Goal: Information Seeking & Learning: Learn about a topic

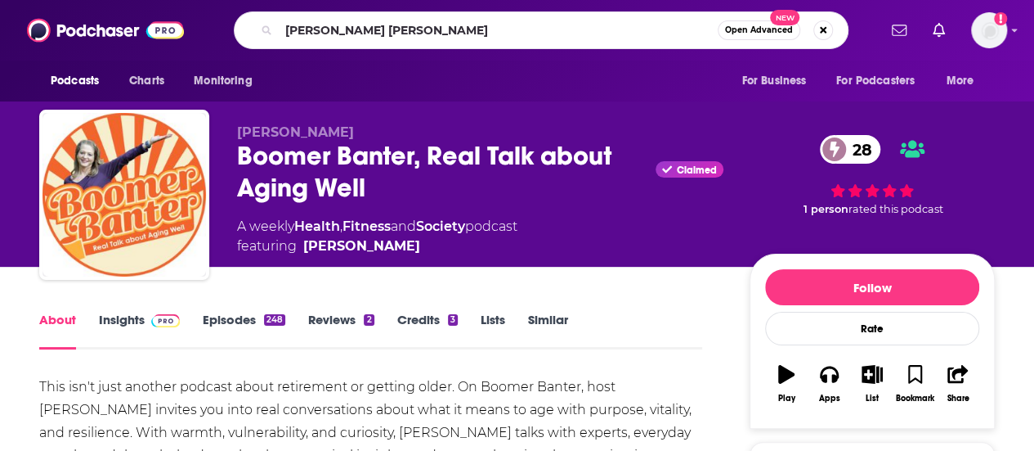
type input "[PERSON_NAME] stories"
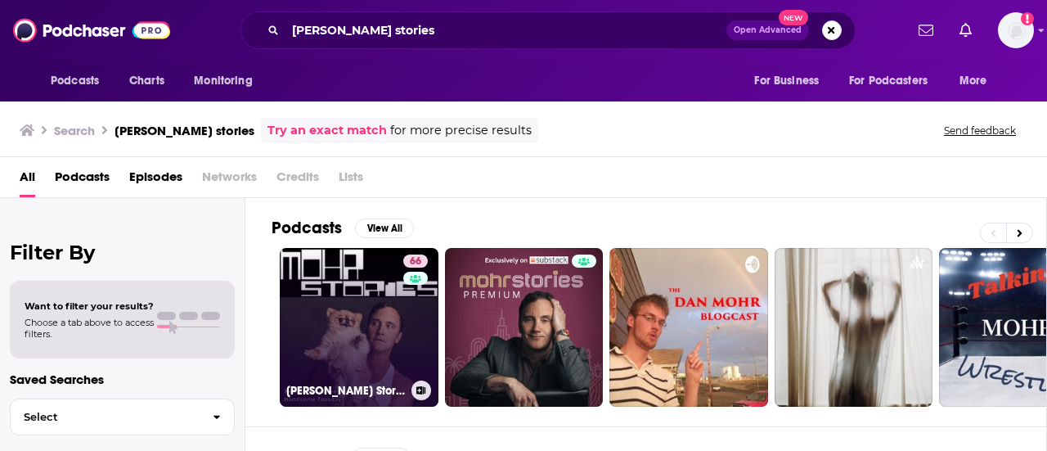
click at [374, 313] on link "66 [PERSON_NAME] Stories" at bounding box center [359, 327] width 159 height 159
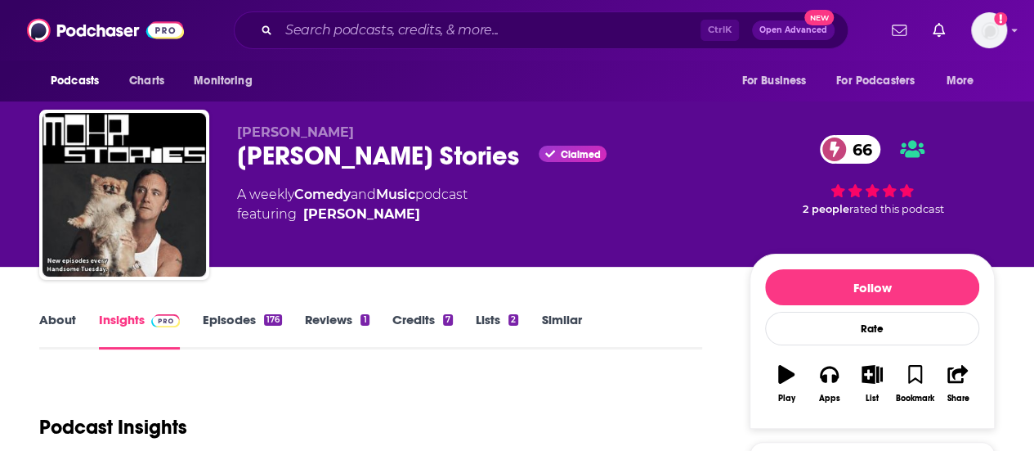
click at [223, 325] on link "Episodes 176" at bounding box center [242, 331] width 79 height 38
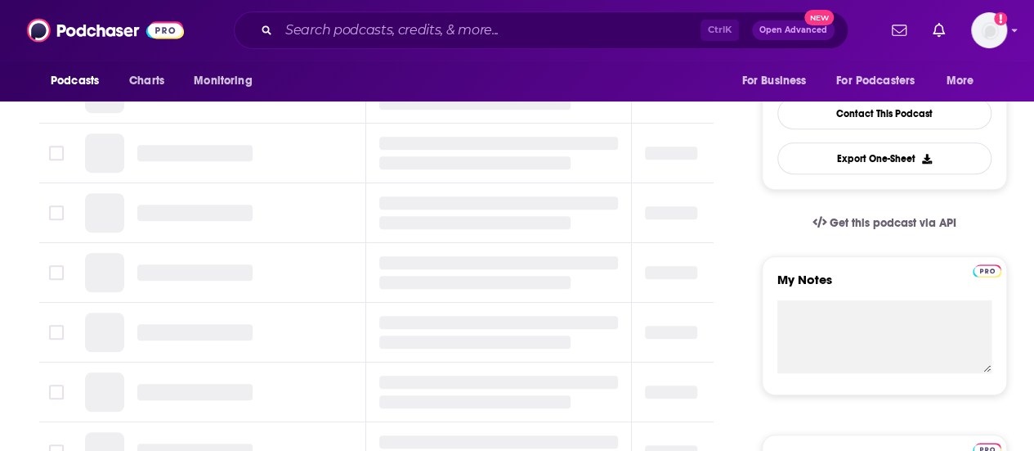
scroll to position [164, 0]
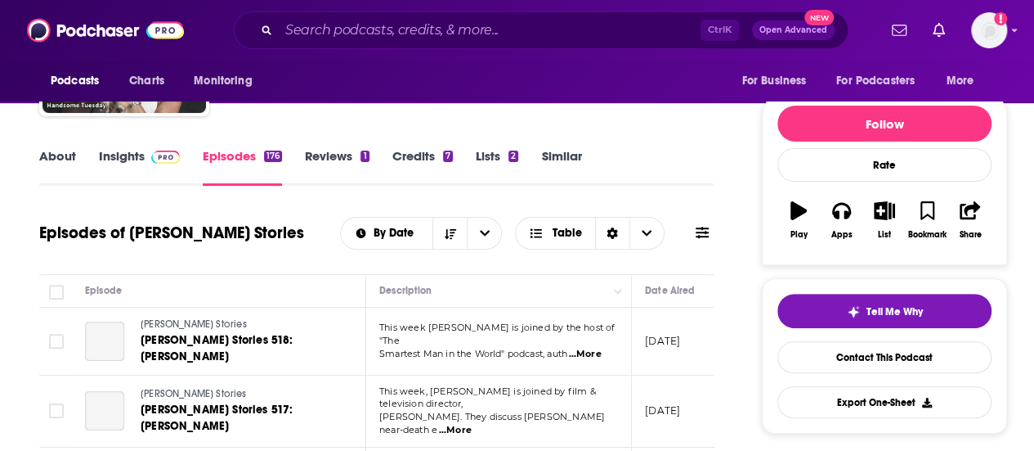
click at [132, 162] on link "Insights" at bounding box center [139, 167] width 81 height 38
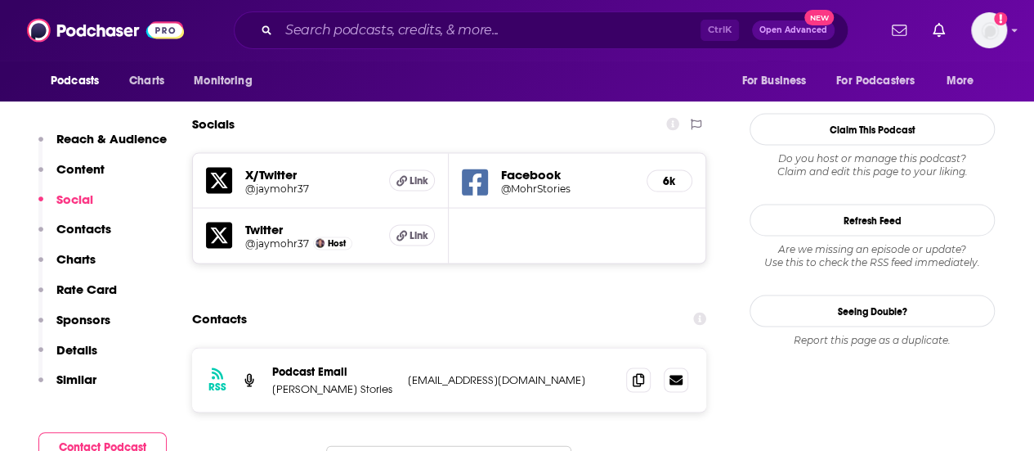
scroll to position [1553, 0]
